Goal: Task Accomplishment & Management: Complete application form

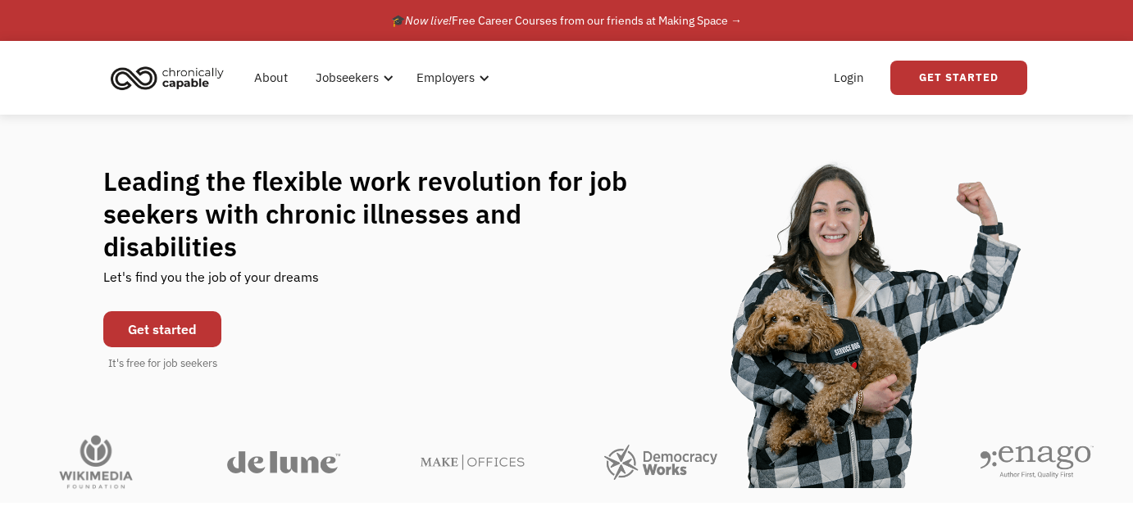
click at [152, 311] on link "Get started" at bounding box center [162, 329] width 118 height 36
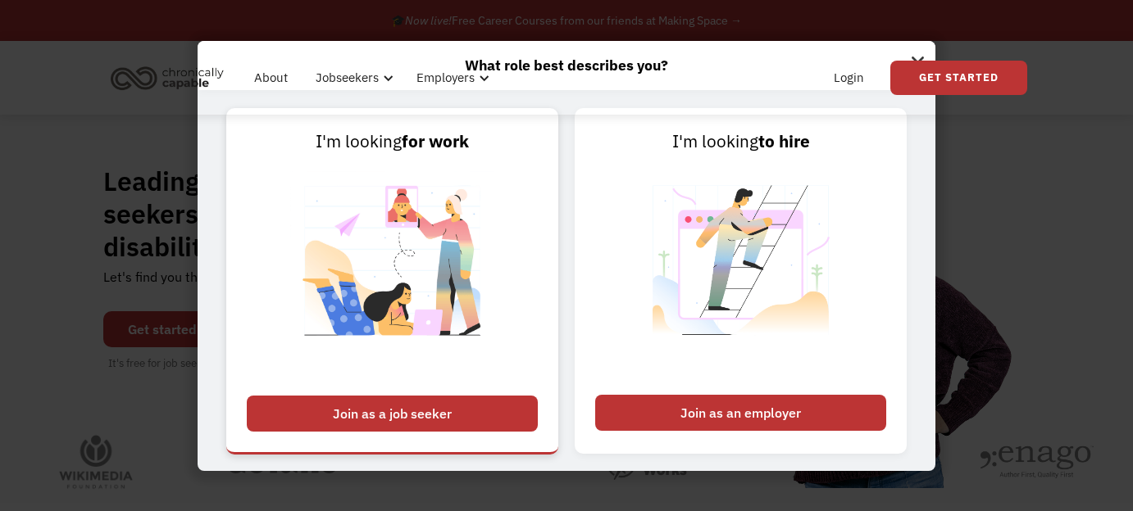
click at [441, 419] on div "Join as a job seeker" at bounding box center [392, 414] width 291 height 36
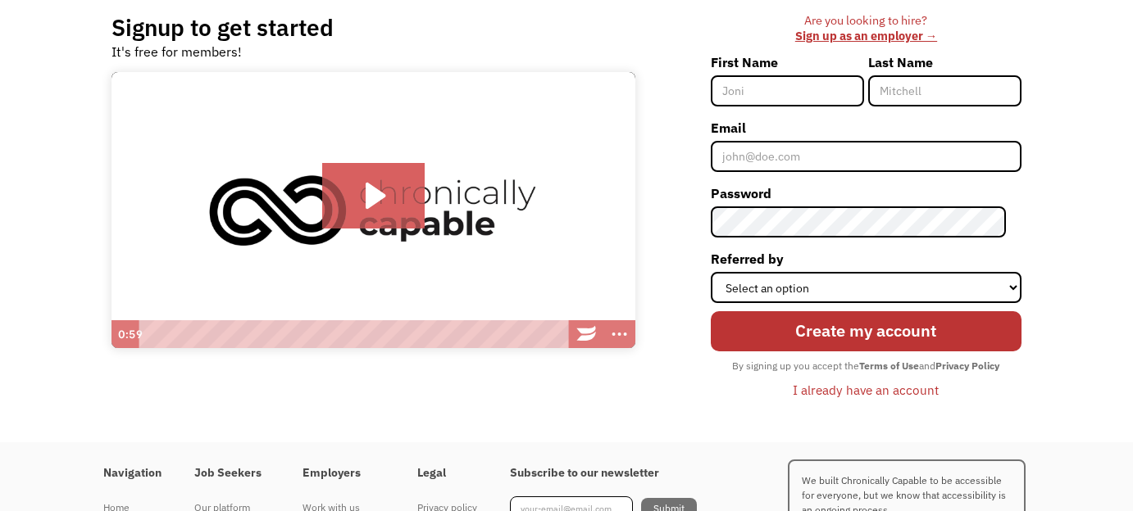
scroll to position [125, 0]
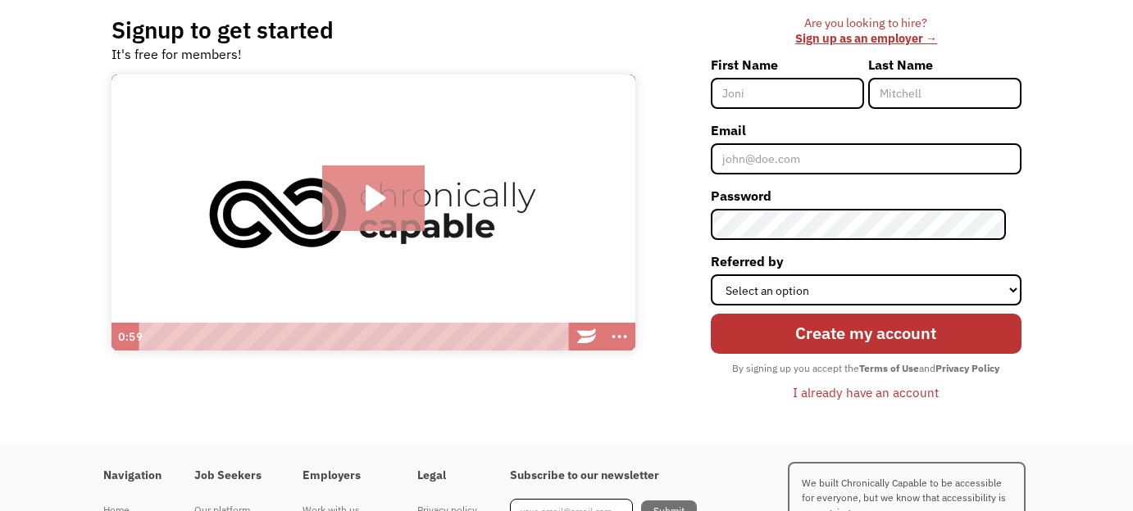
click at [367, 197] on icon "Play Video: Introducing Chronically Capable" at bounding box center [376, 198] width 20 height 26
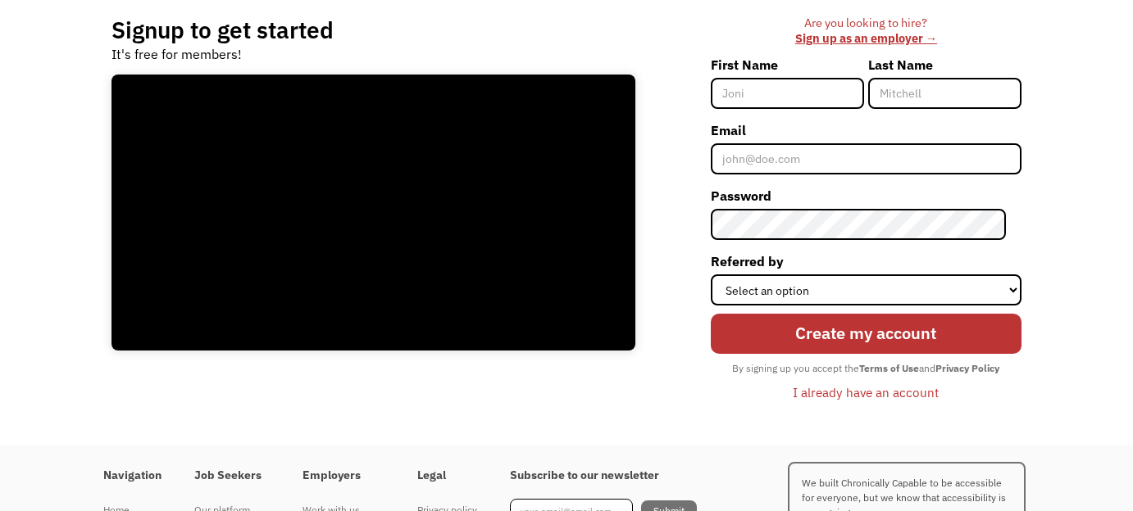
click at [793, 98] on input "First Name" at bounding box center [787, 93] width 153 height 31
type input "Bahieh Amélia"
type input "Khamsi"
drag, startPoint x: 779, startPoint y: 95, endPoint x: 676, endPoint y: 95, distance: 102.5
click at [676, 95] on div "Are you looking to hire? ‍ Sign up as an employer → First Name Bahieh Amélia La…" at bounding box center [837, 217] width 370 height 403
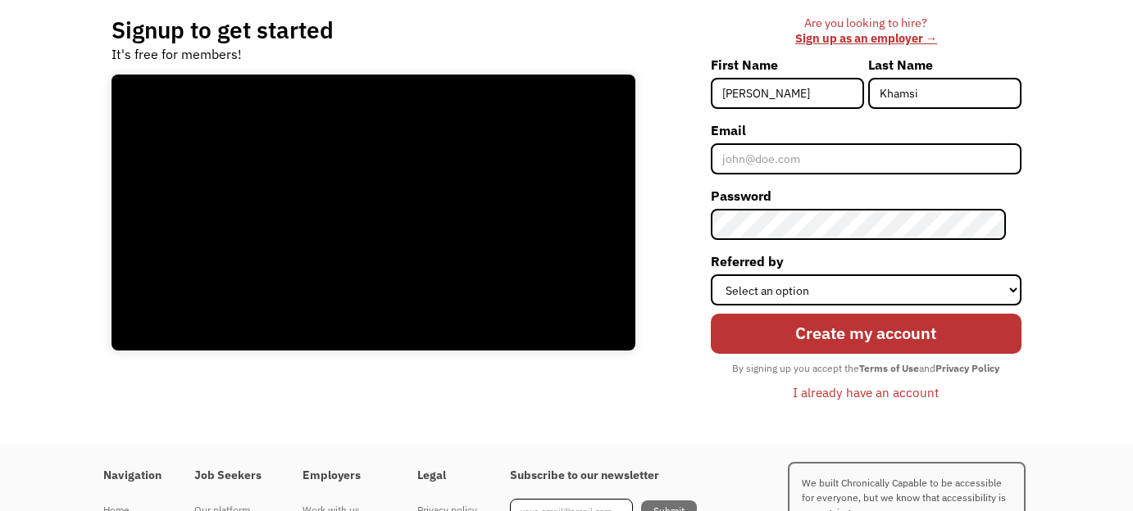
type input "Amélia"
click at [856, 162] on input "Email" at bounding box center [866, 158] width 311 height 31
type input "bahiehk@gmail.com"
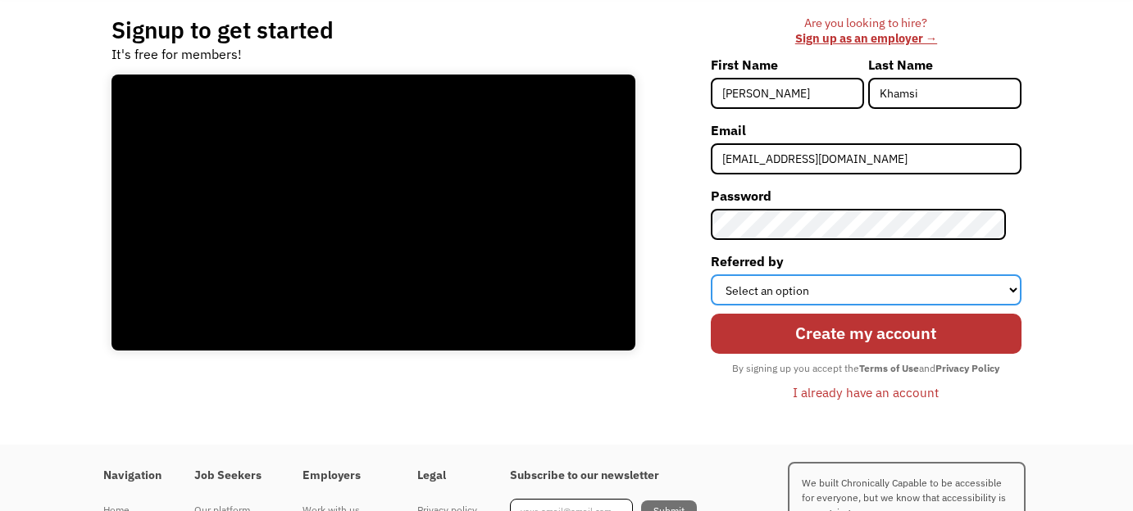
click at [1017, 290] on select "Select an option Instagram Facebook Twitter Search Engine News Article Word of …" at bounding box center [866, 290] width 311 height 31
select select "Facebook"
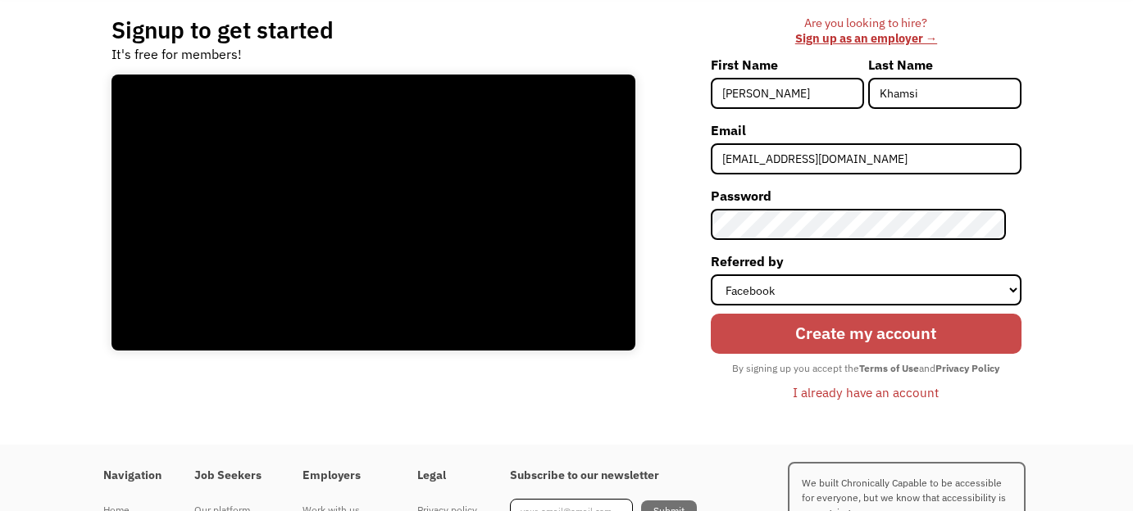
click at [954, 332] on input "Create my account" at bounding box center [866, 334] width 311 height 40
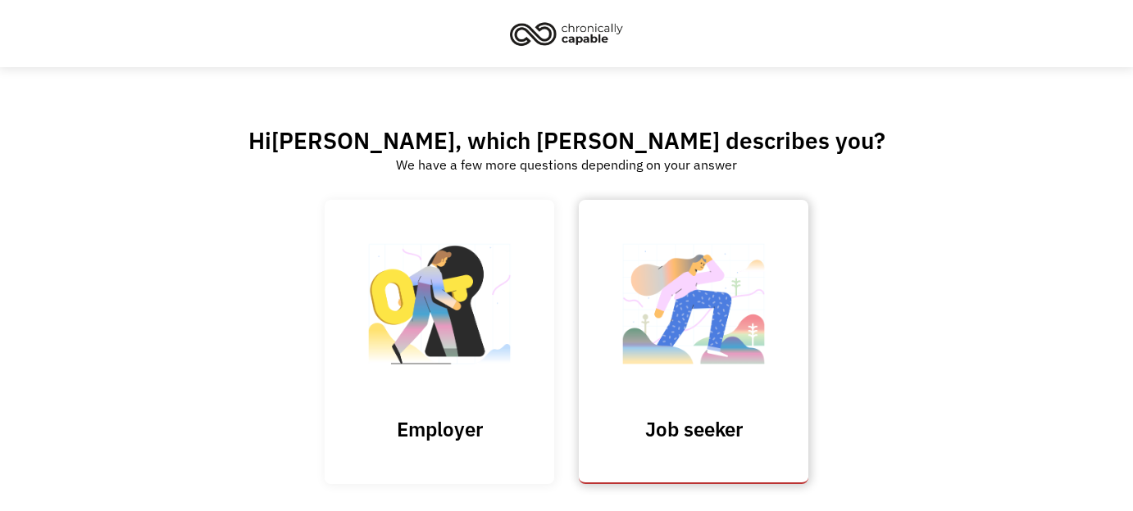
click at [660, 331] on img at bounding box center [693, 313] width 164 height 160
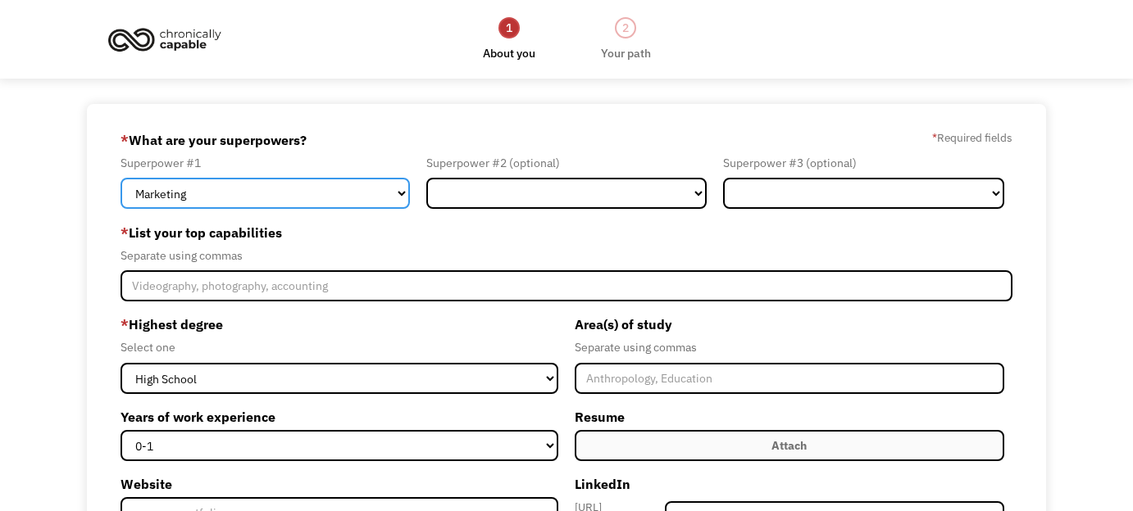
click at [400, 193] on select "Marketing Human Resources Finance Technology Operations Sales Industrial & Manu…" at bounding box center [264, 193] width 289 height 31
select select "Healthcare"
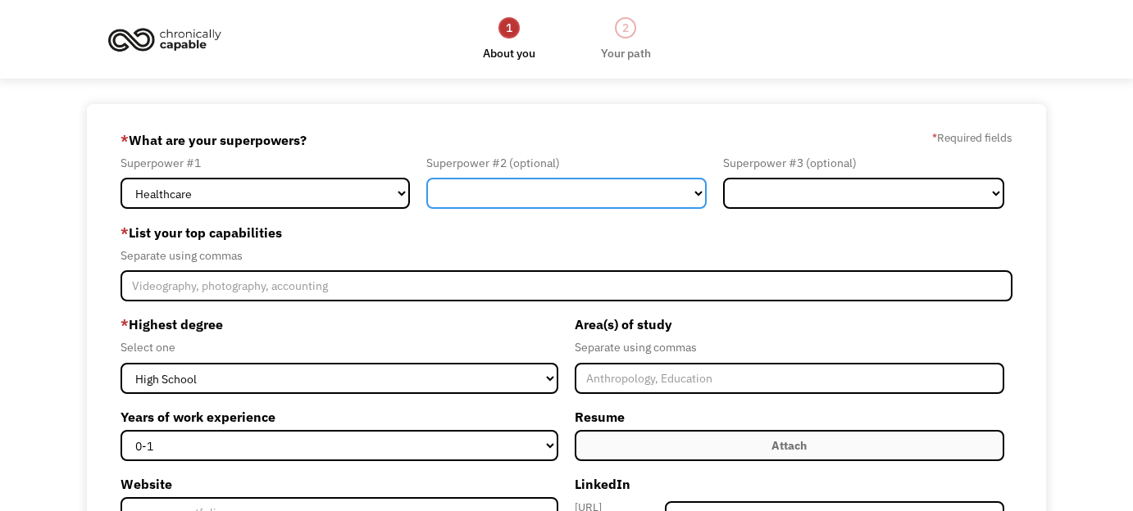
click at [701, 194] on select "Marketing Human Resources Finance Technology Operations Sales Industrial & Manu…" at bounding box center [566, 193] width 280 height 31
select select "Human Resources"
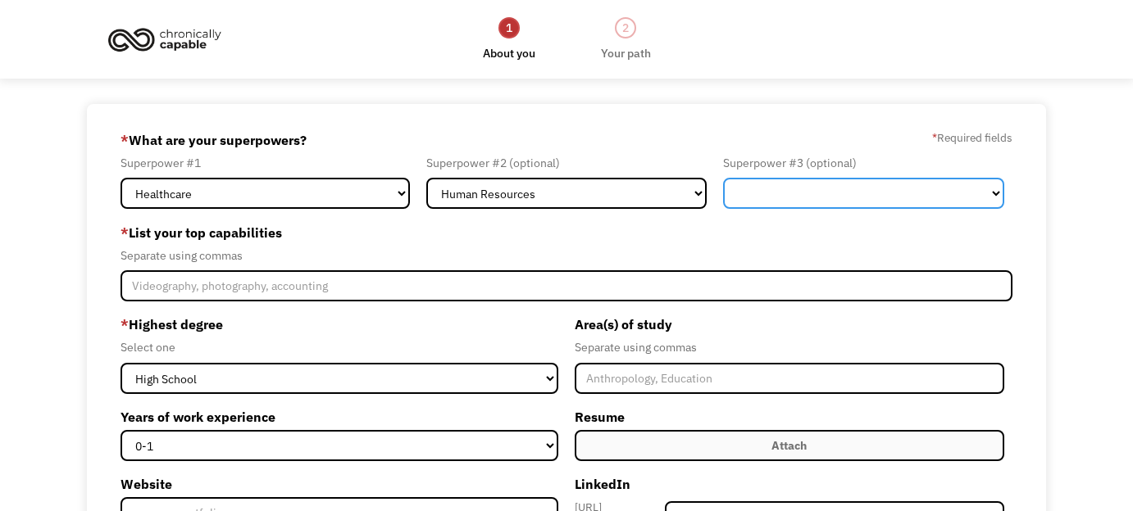
click at [991, 189] on select "Marketing Human Resources Finance Technology Operations Sales Industrial & Manu…" at bounding box center [863, 193] width 280 height 31
select select "Science & Education"
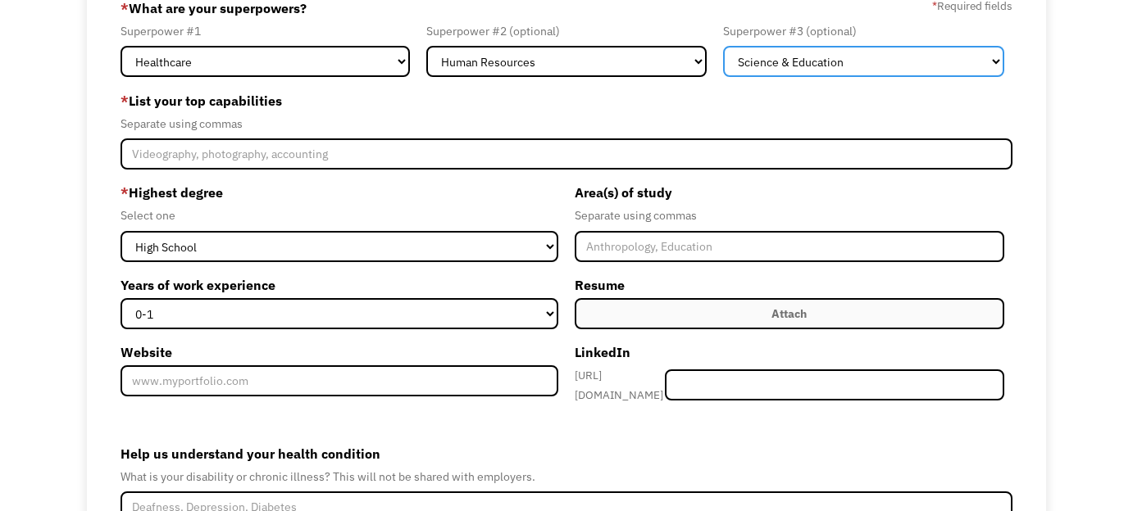
scroll to position [130, 0]
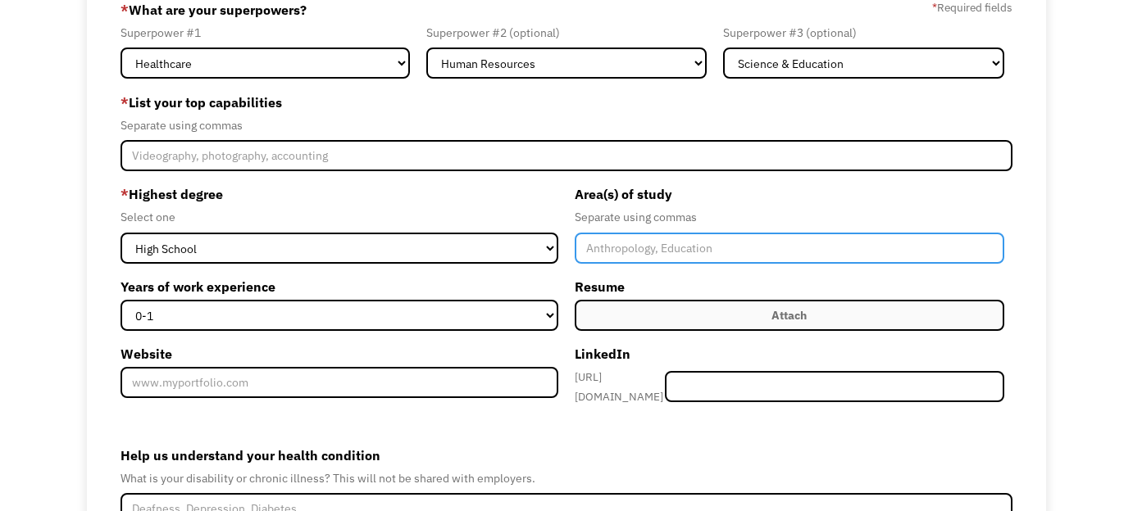
click at [689, 252] on input "Member-Create-Step1" at bounding box center [789, 248] width 429 height 31
type input "Psychology, Counselling, Career coaching, Life coaching"
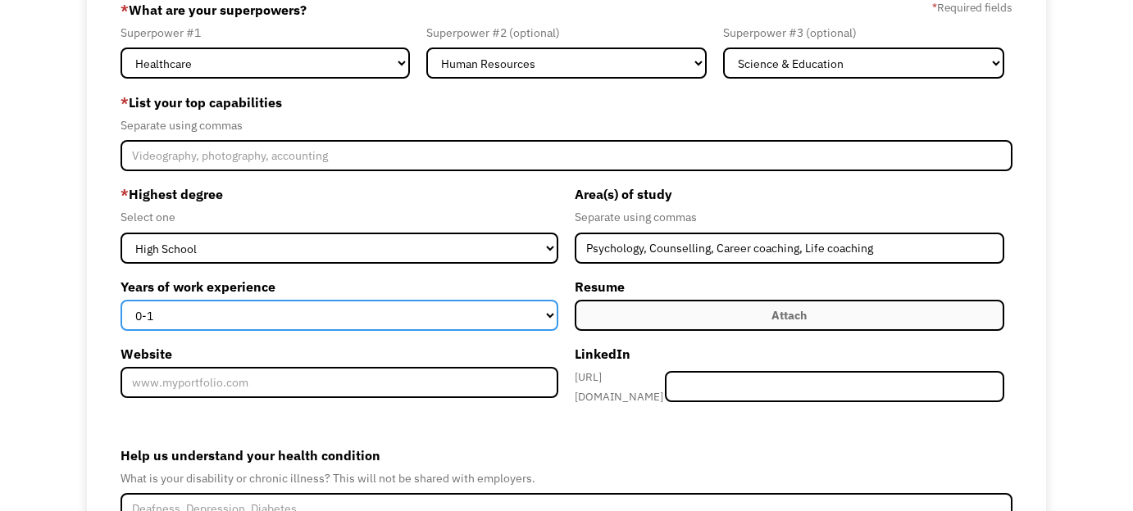
click at [546, 311] on select "0-1 2-4 5-10 11-15 15+" at bounding box center [339, 315] width 438 height 31
select select "15+"
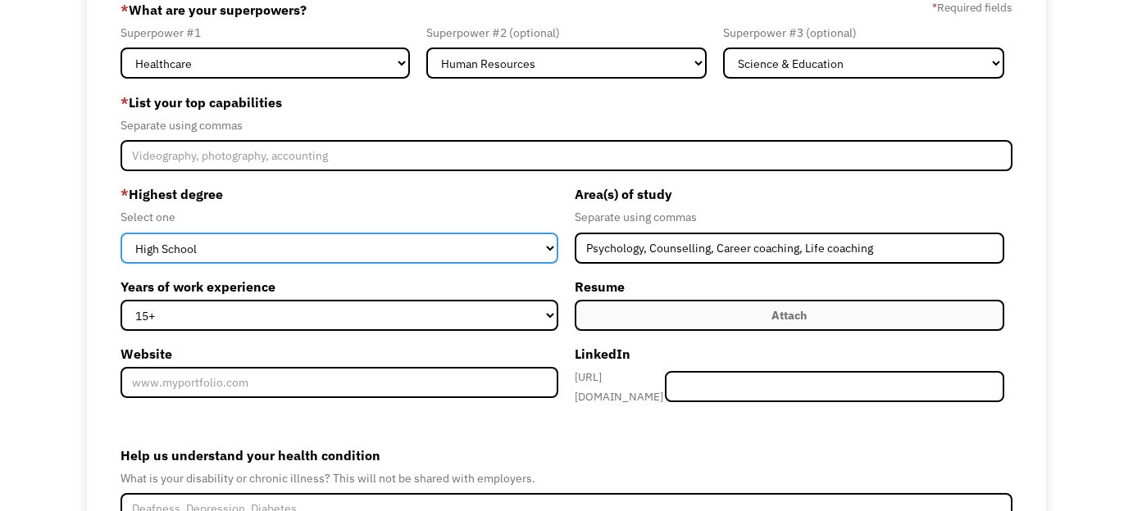
click at [443, 256] on select "High School Associates Bachelors Master's PhD" at bounding box center [339, 248] width 438 height 31
select select "masters"
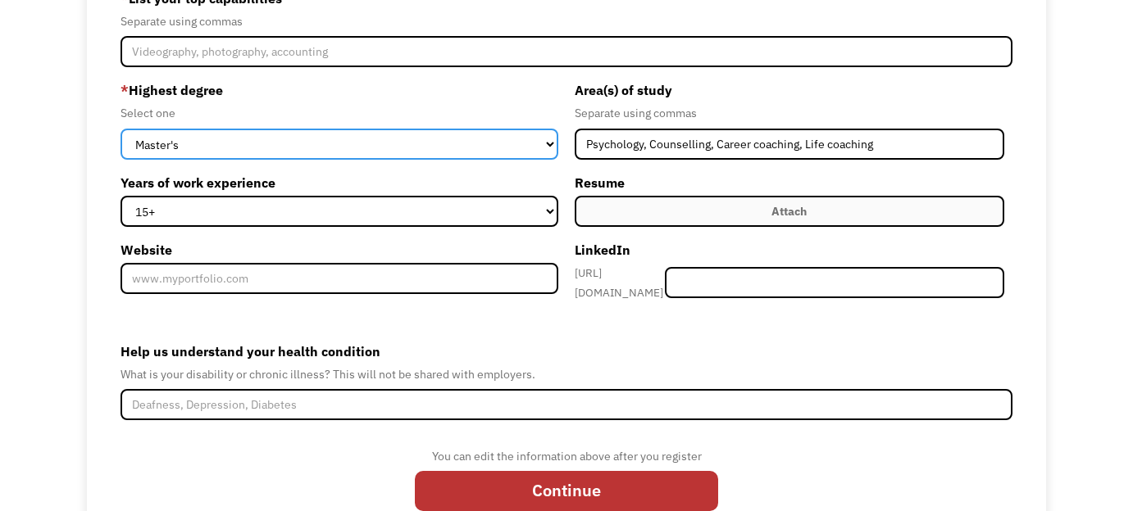
scroll to position [230, 0]
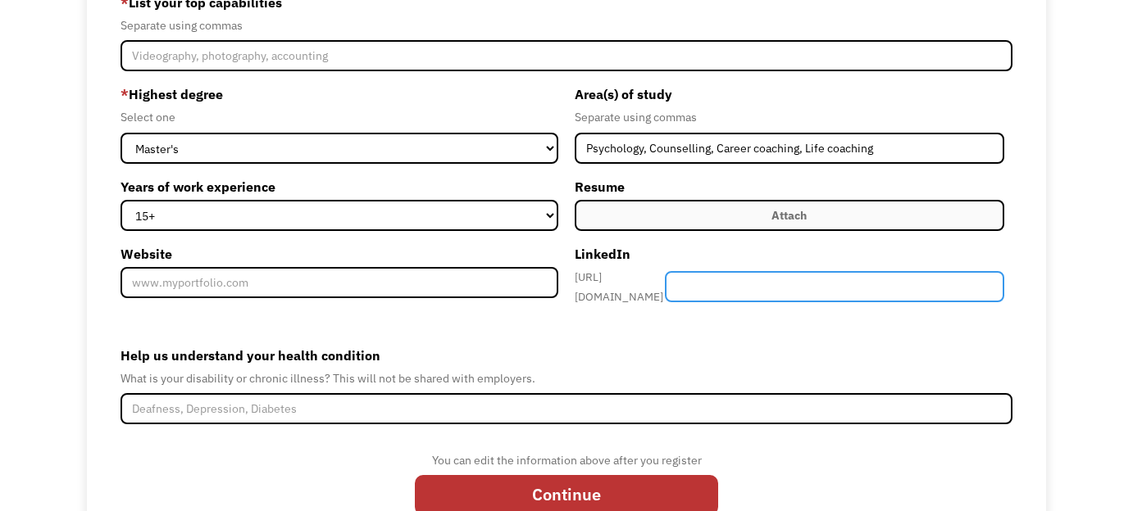
click at [766, 275] on input "Member-Create-Step1" at bounding box center [834, 286] width 339 height 31
paste input "https://www.linkedin.com/in/bahiahkhamsi/"
drag, startPoint x: 882, startPoint y: 287, endPoint x: 648, endPoint y: 268, distance: 234.4
click at [648, 268] on div "https://www.linkedin.com/in/ https://www.linkedin.com/in/bahiahkhamsi/" at bounding box center [789, 286] width 429 height 39
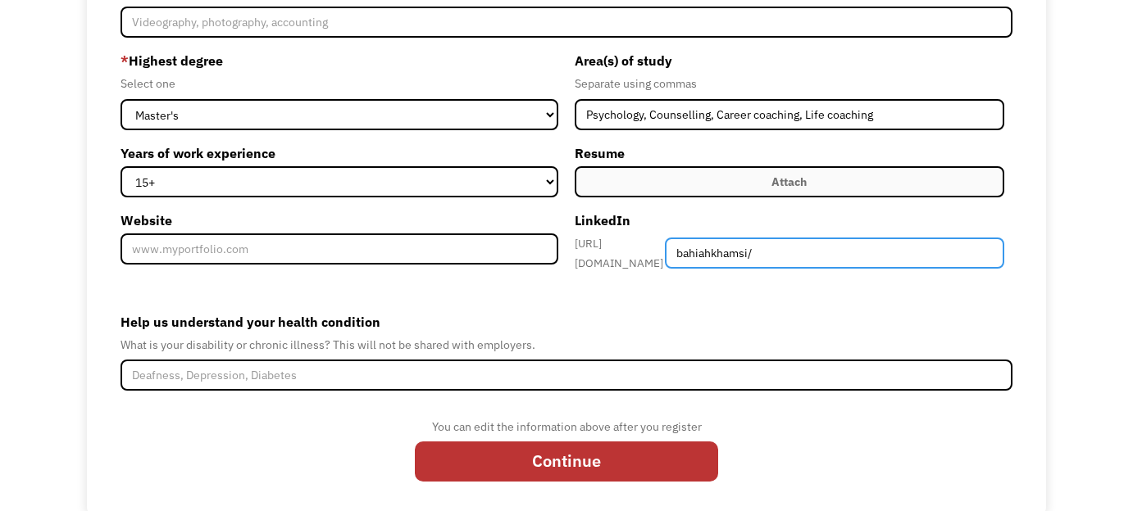
scroll to position [284, 0]
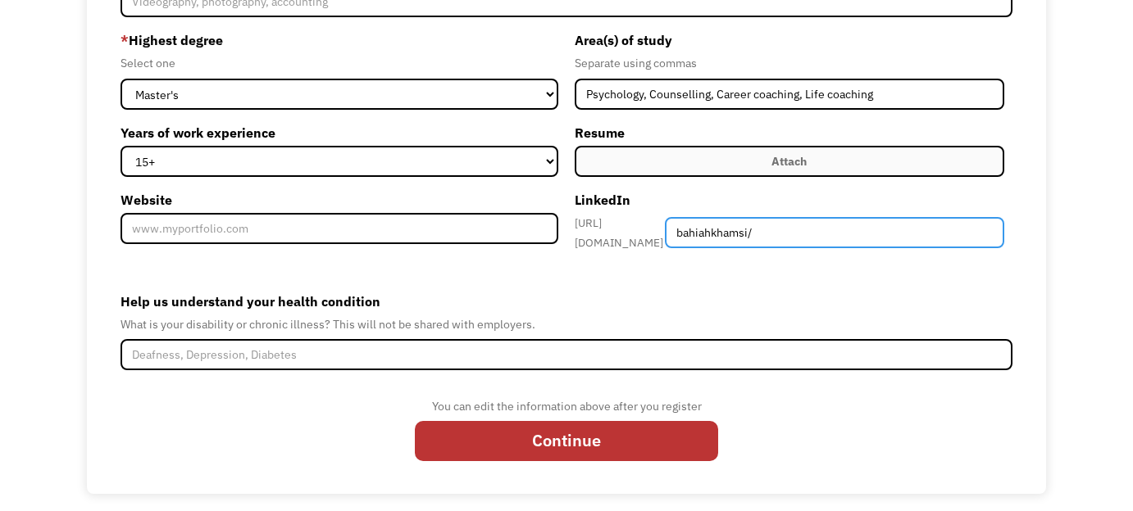
type input "bahiahkhamsi/"
